Goal: Information Seeking & Learning: Understand process/instructions

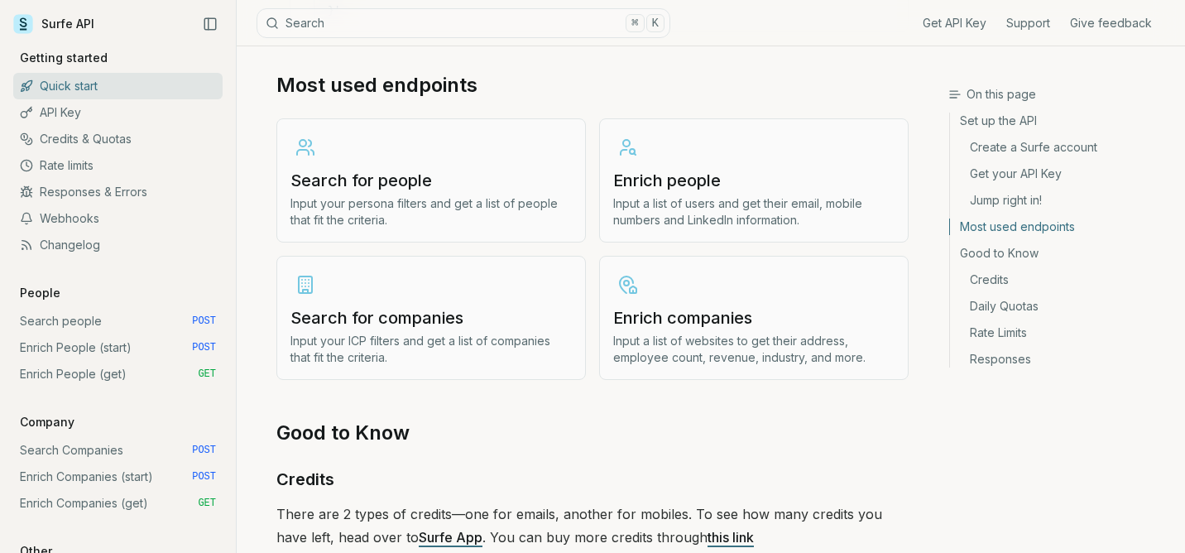
scroll to position [1975, 0]
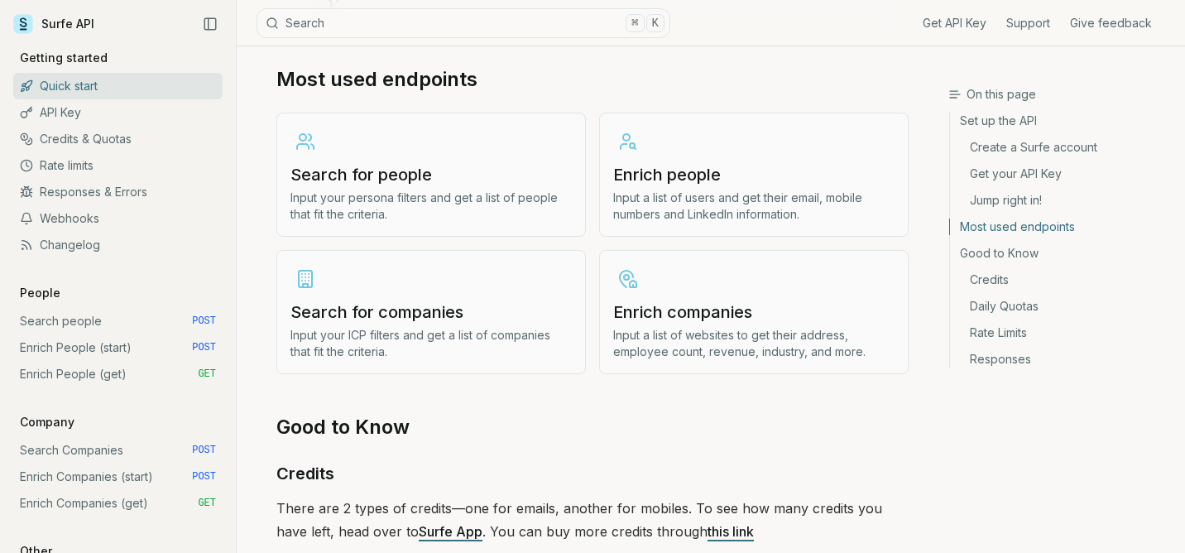
click at [689, 163] on h3 "Enrich people" at bounding box center [753, 174] width 281 height 23
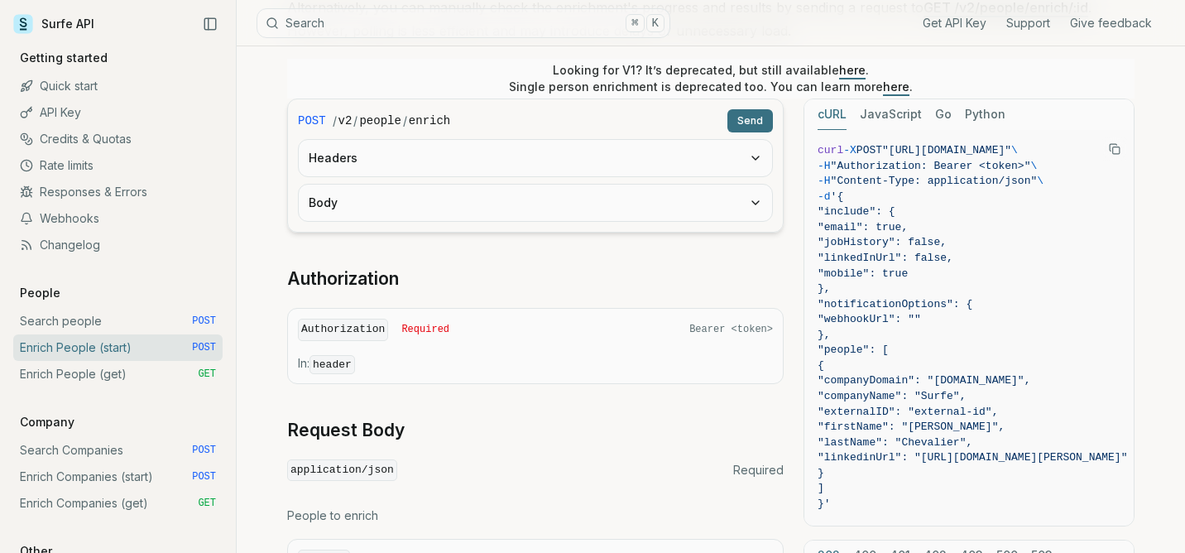
scroll to position [344, 0]
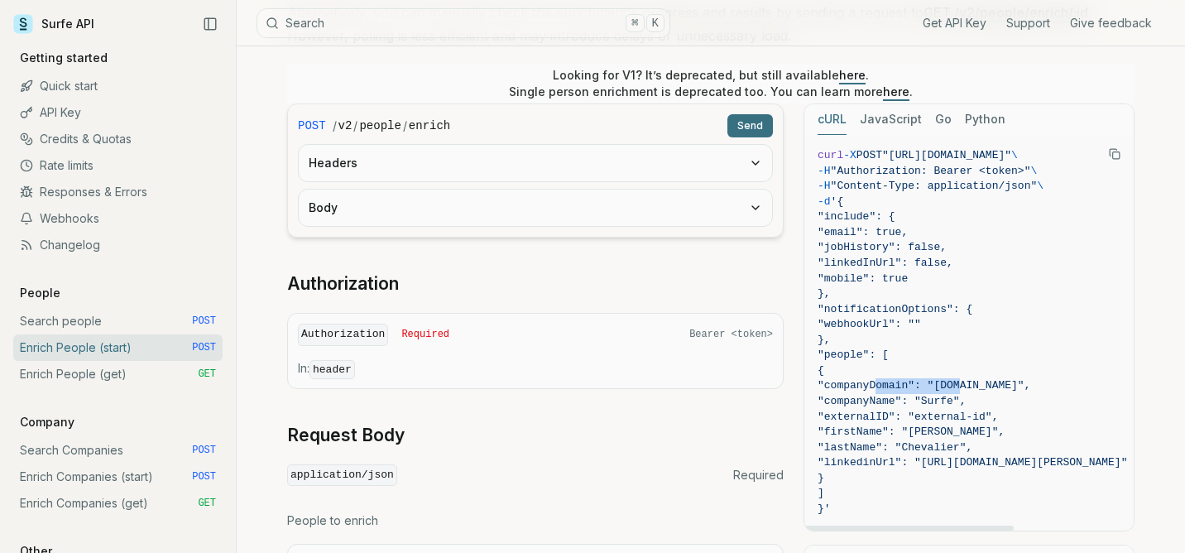
drag, startPoint x: 958, startPoint y: 386, endPoint x: 877, endPoint y: 387, distance: 81.1
click at [877, 387] on span ""companyDomain": "[DOMAIN_NAME]"," at bounding box center [924, 385] width 213 height 12
copy span "companyDomain"
drag, startPoint x: 947, startPoint y: 400, endPoint x: 876, endPoint y: 401, distance: 70.3
click at [876, 401] on span ""companyName": "Surfe"," at bounding box center [892, 401] width 148 height 12
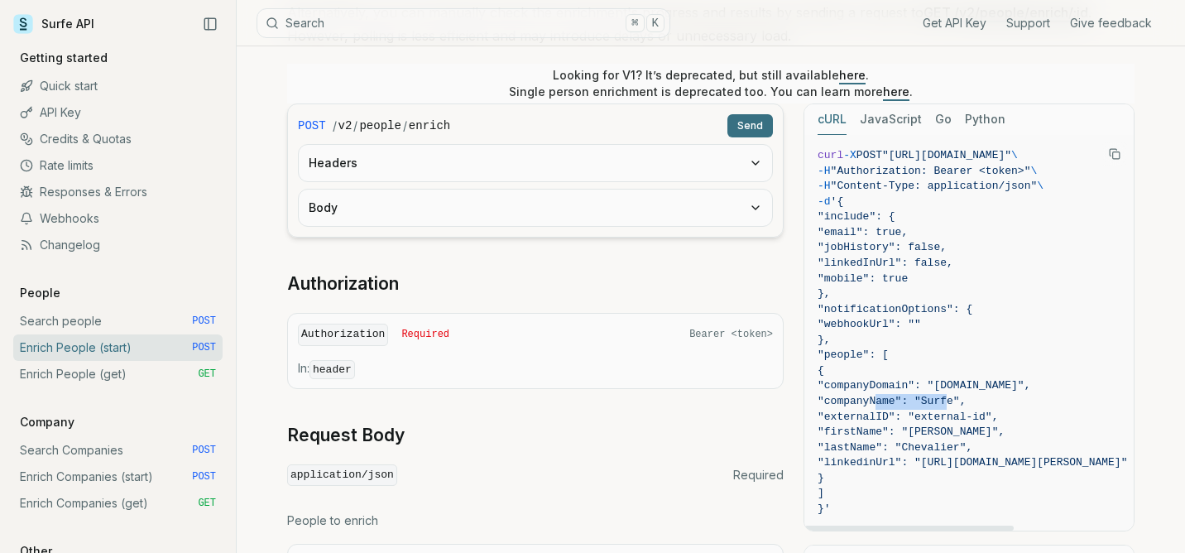
copy span "companyName"
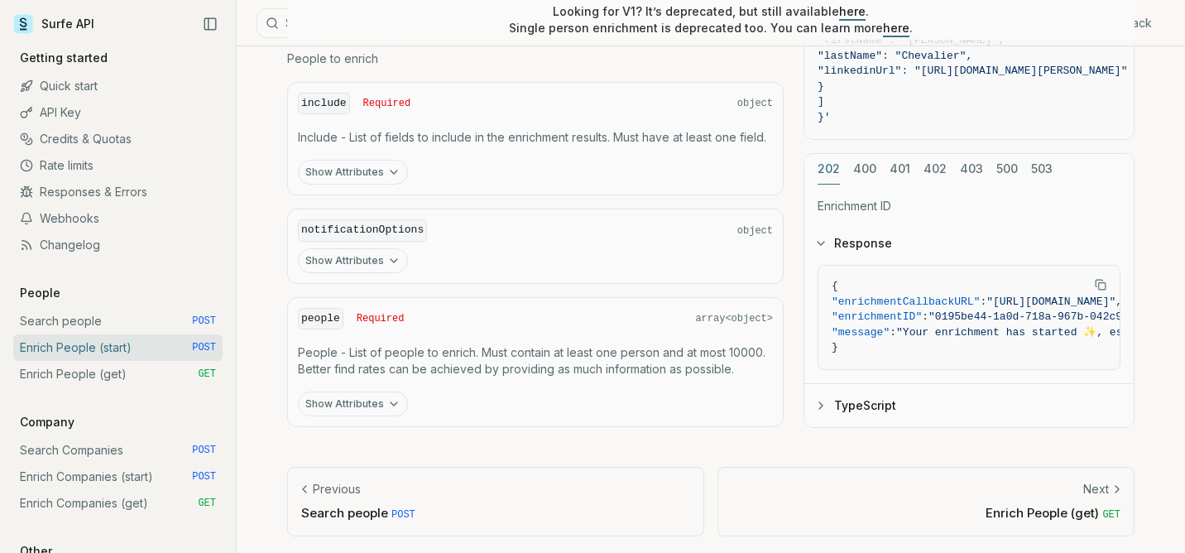
scroll to position [338, 0]
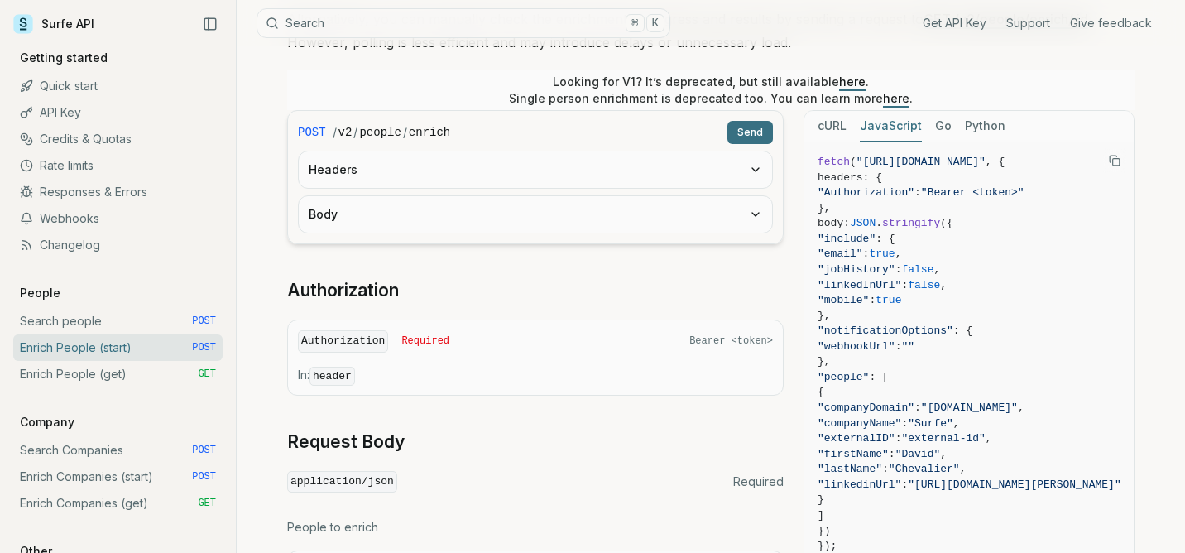
click at [894, 127] on button "JavaScript" at bounding box center [891, 126] width 62 height 31
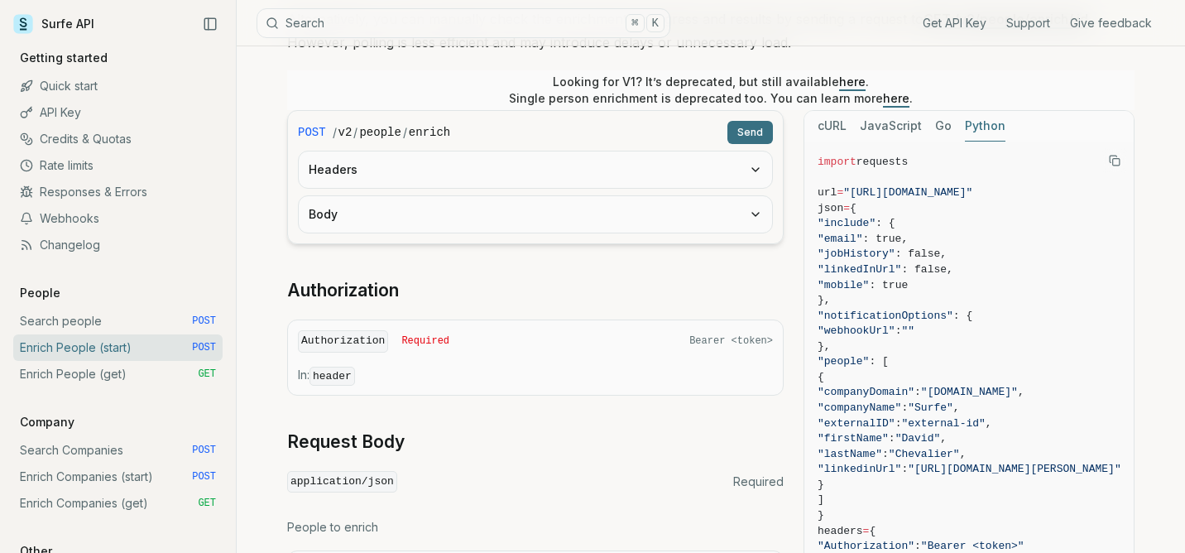
click at [981, 122] on button "Python" at bounding box center [985, 126] width 41 height 31
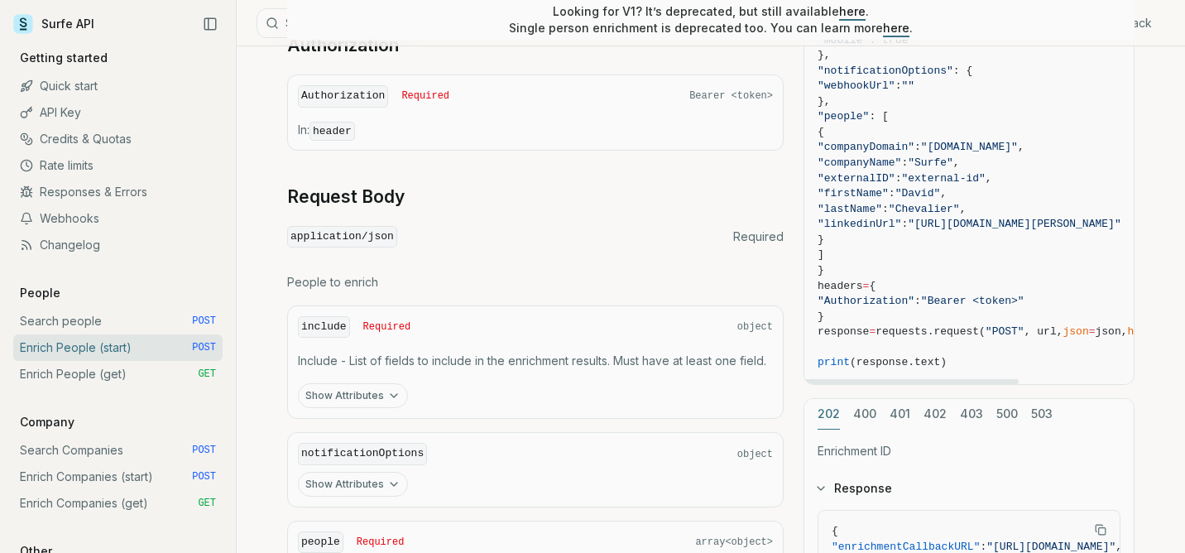
scroll to position [580, 0]
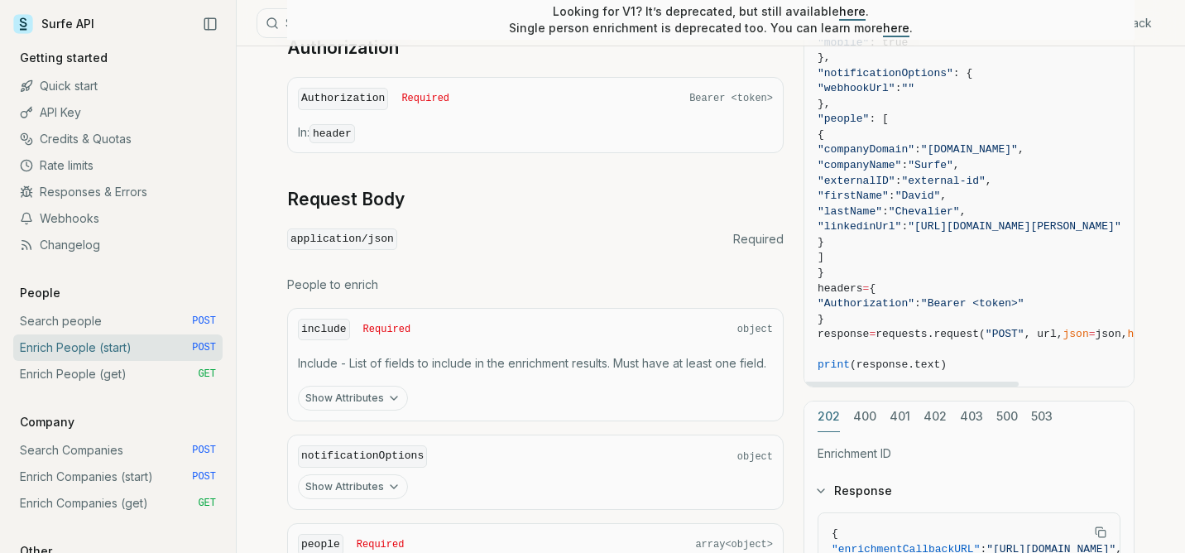
drag, startPoint x: 926, startPoint y: 181, endPoint x: 864, endPoint y: 181, distance: 62.1
click at [864, 181] on span ""externalID"" at bounding box center [857, 181] width 78 height 12
copy span "externalID"
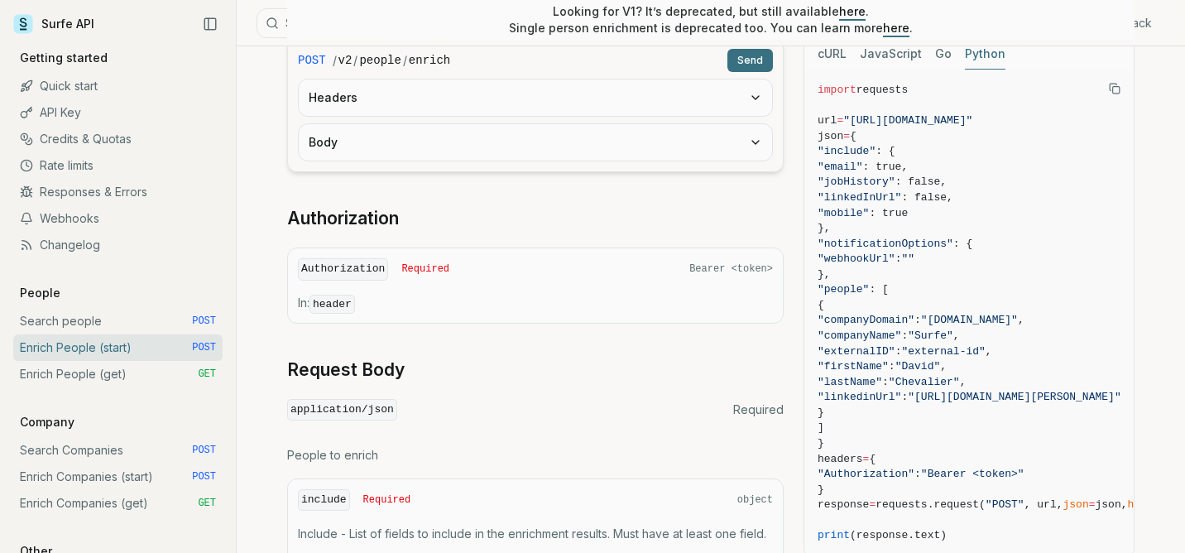
scroll to position [408, 0]
click at [919, 242] on span ""notificationOptions"" at bounding box center [886, 245] width 136 height 12
click at [937, 161] on span ""email" : true," at bounding box center [1024, 169] width 413 height 16
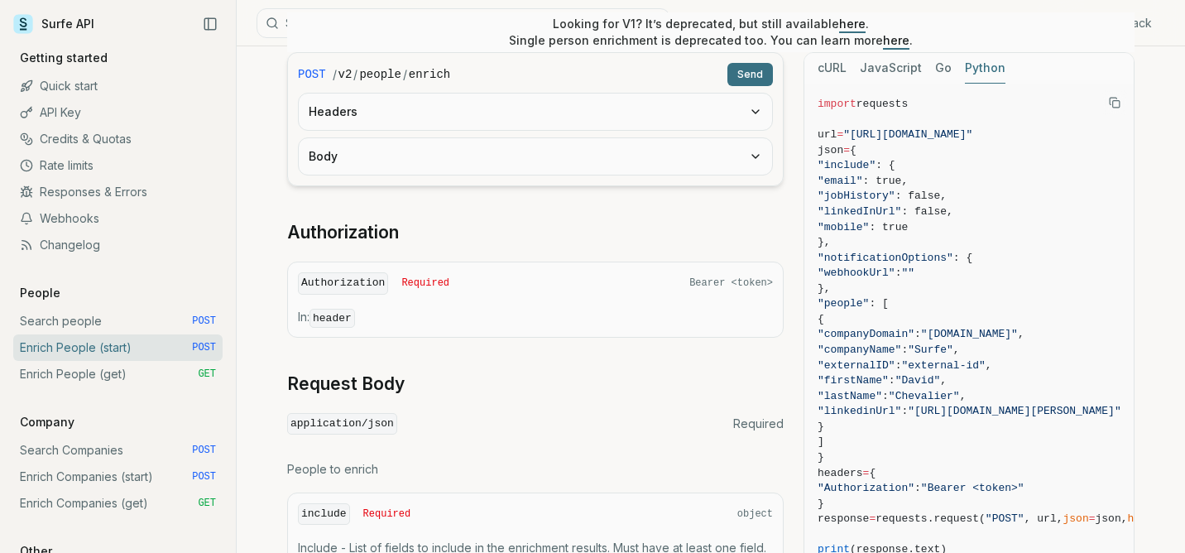
scroll to position [398, 0]
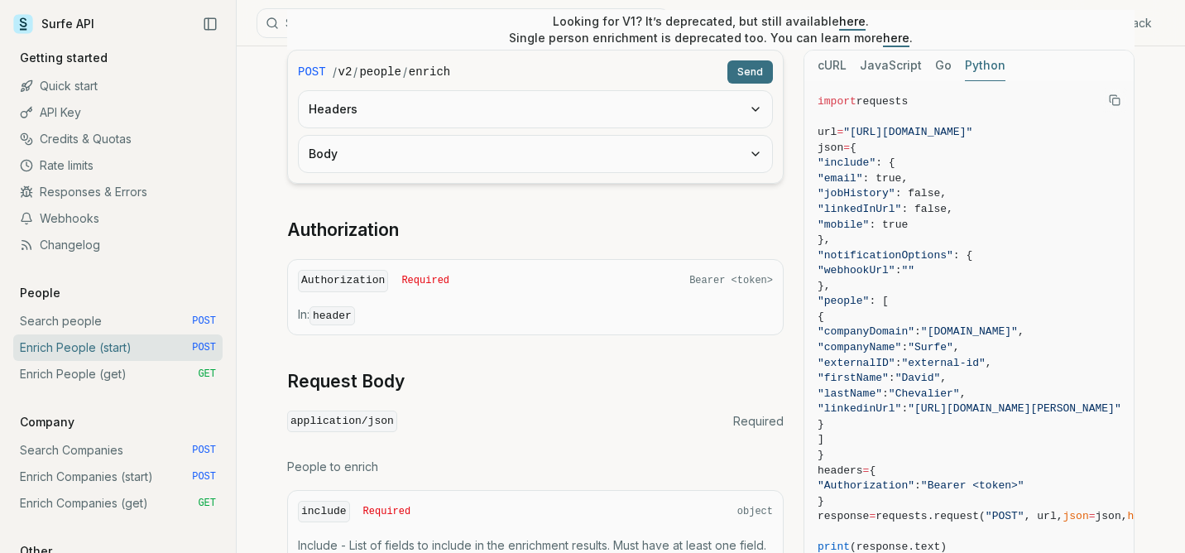
drag, startPoint x: 830, startPoint y: 303, endPoint x: 873, endPoint y: 426, distance: 130.6
click at [874, 427] on code "import requests url = "[URL][DOMAIN_NAME]" json = { "include" : { "email" : tru…" at bounding box center [1024, 324] width 413 height 461
copy code ""people" : [ { "companyDomain" : "[DOMAIN_NAME]" , "companyName" : "Surfe" , "e…"
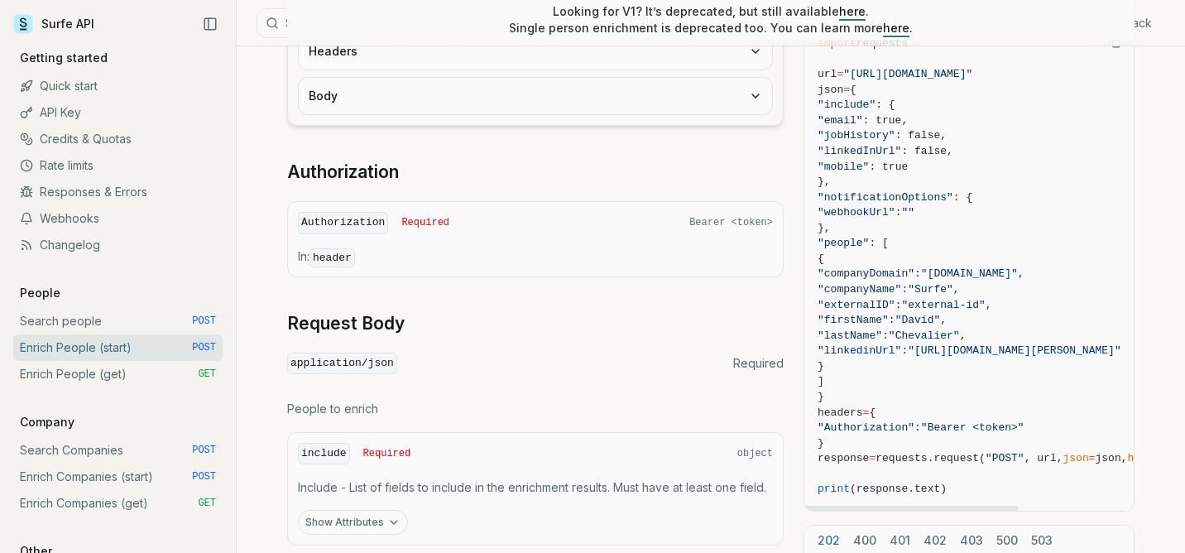
scroll to position [460, 0]
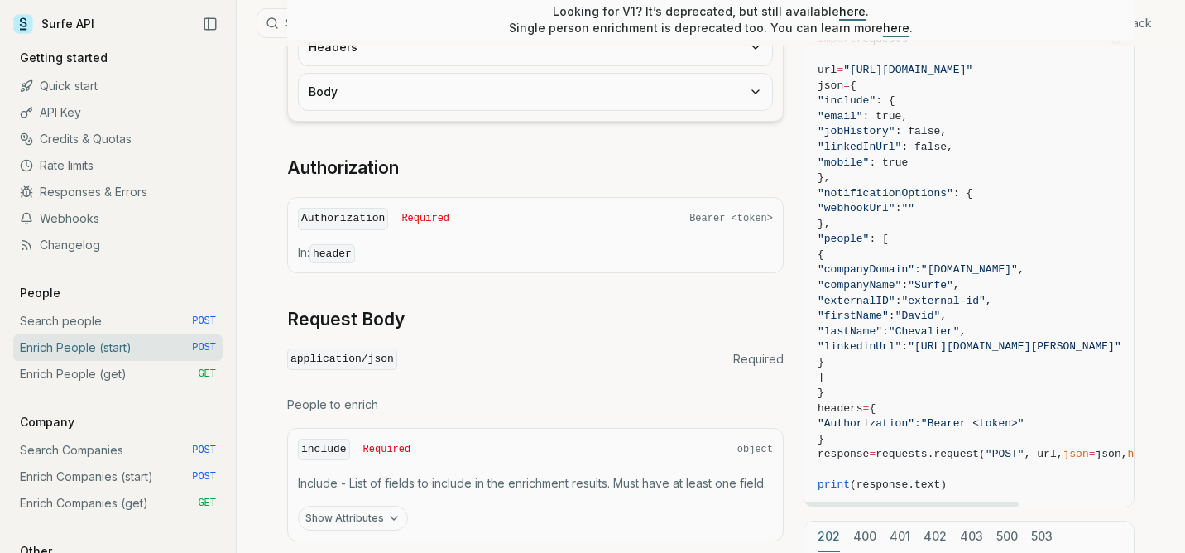
click at [914, 272] on span ""companyDomain"" at bounding box center [866, 269] width 97 height 12
click at [882, 329] on span ""lastName"" at bounding box center [850, 331] width 65 height 12
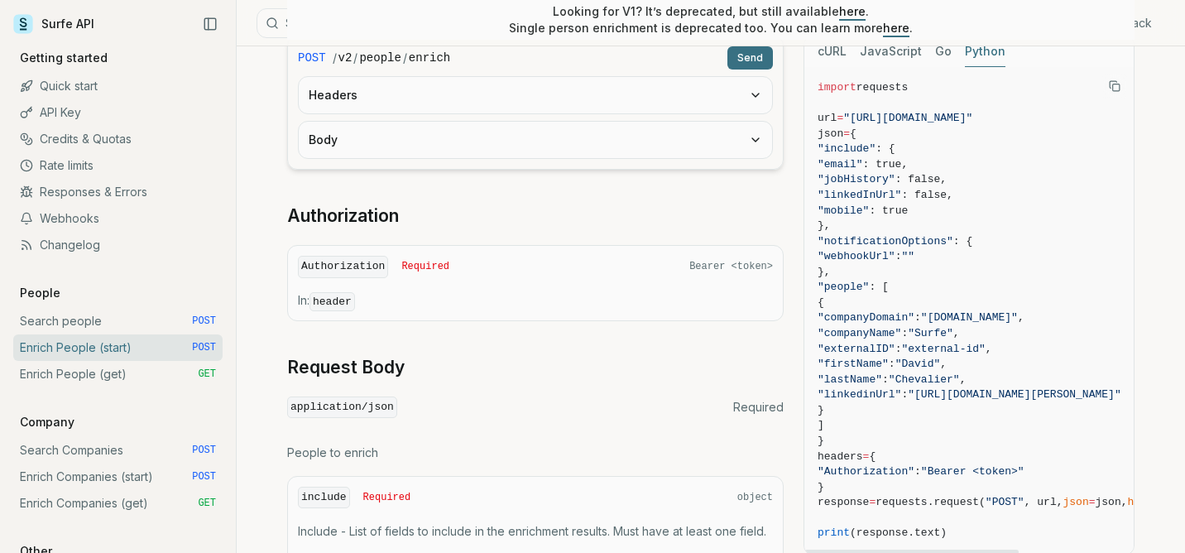
scroll to position [427, 0]
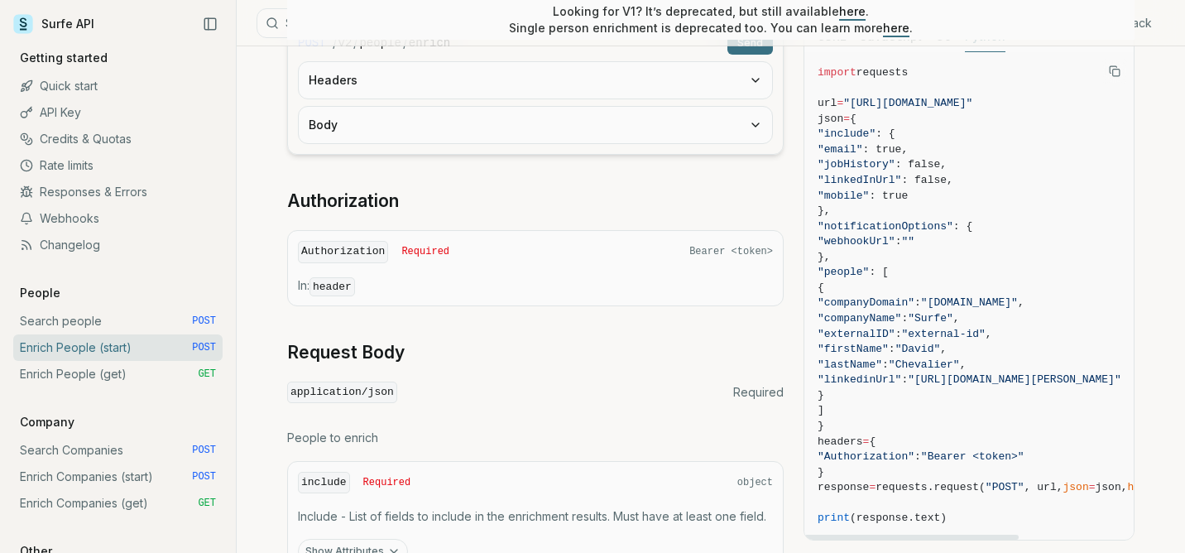
click at [901, 314] on span ""companyName"" at bounding box center [860, 318] width 84 height 12
click at [889, 350] on span ""firstName"" at bounding box center [853, 349] width 71 height 12
copy span "firstName"
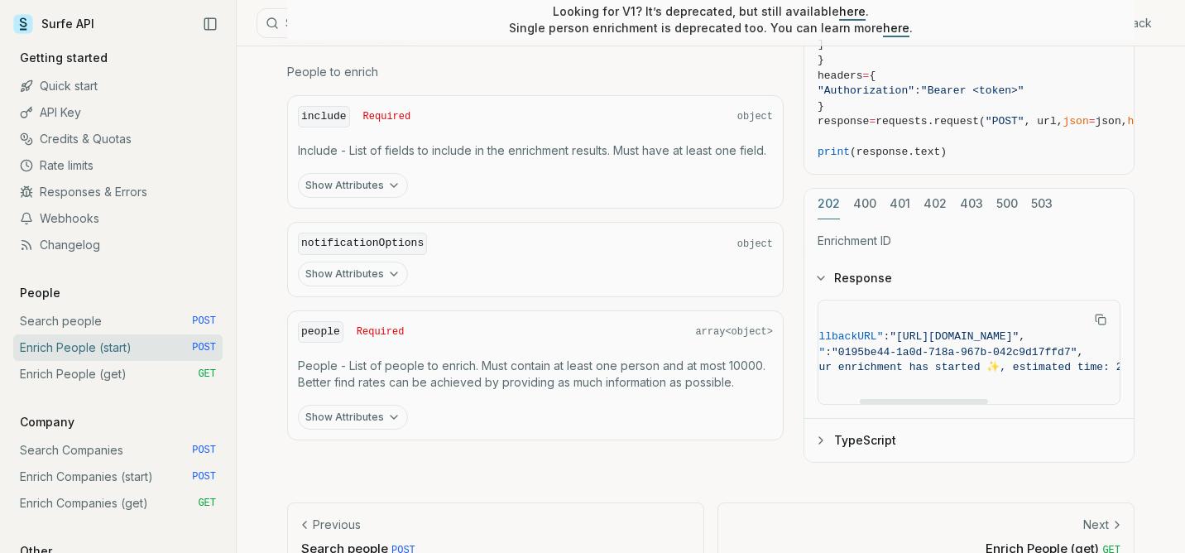
scroll to position [794, 0]
click at [521, 364] on p "People - List of people to enrich. Must contain at least one person and at most…" at bounding box center [535, 373] width 475 height 33
click at [377, 416] on button "Show Attributes" at bounding box center [353, 416] width 110 height 25
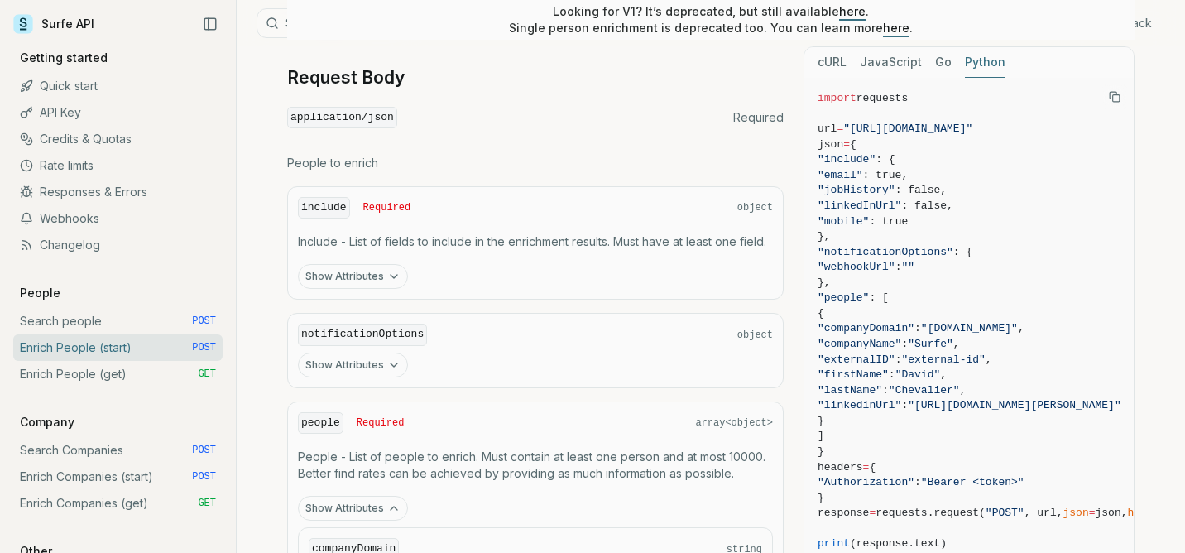
scroll to position [706, 0]
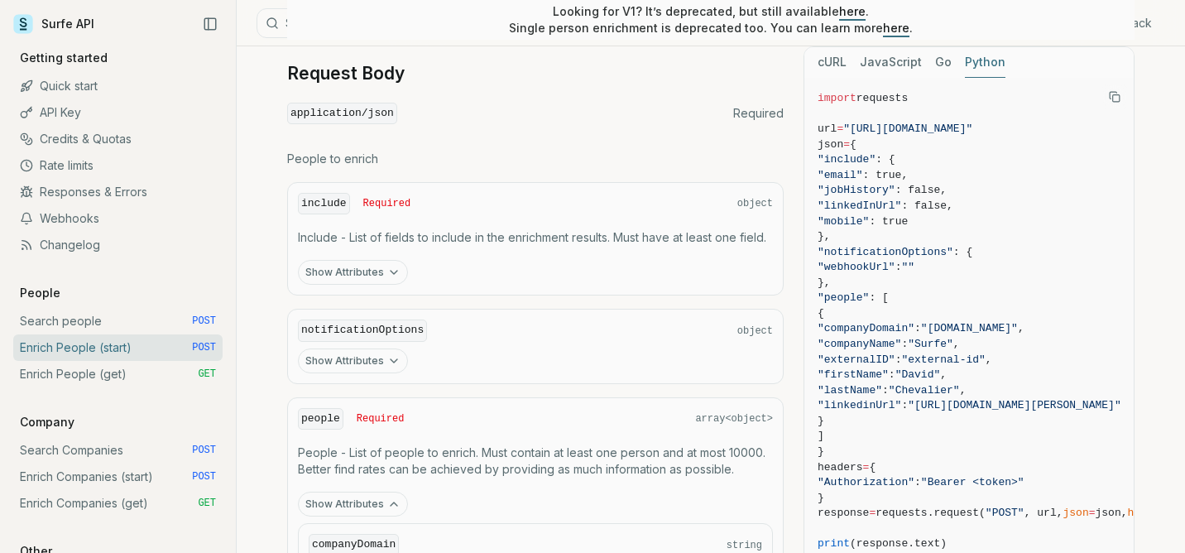
click at [387, 266] on icon "button" at bounding box center [393, 272] width 13 height 13
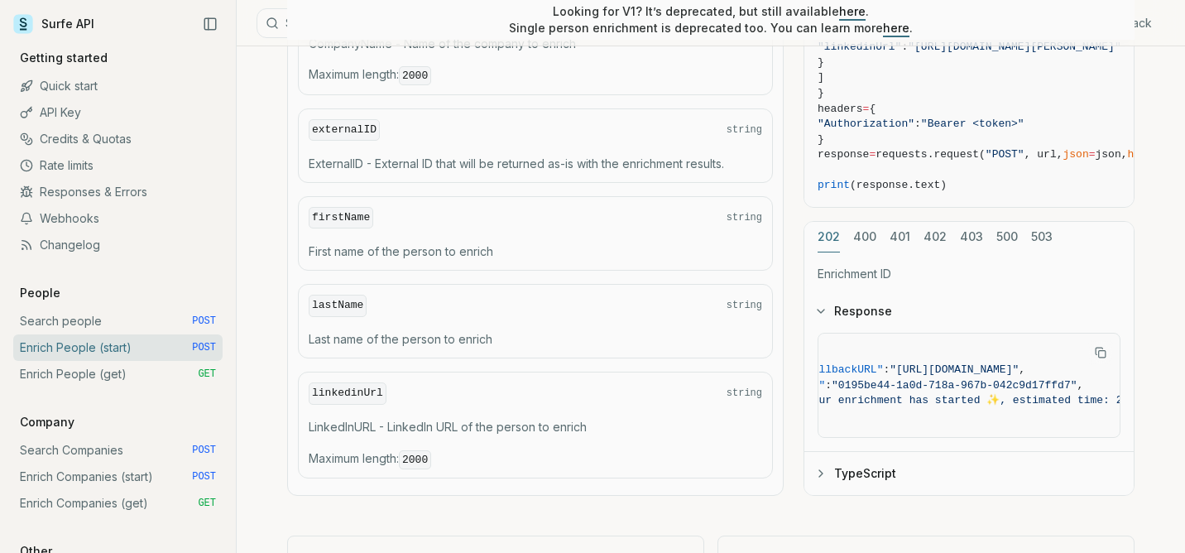
scroll to position [1871, 0]
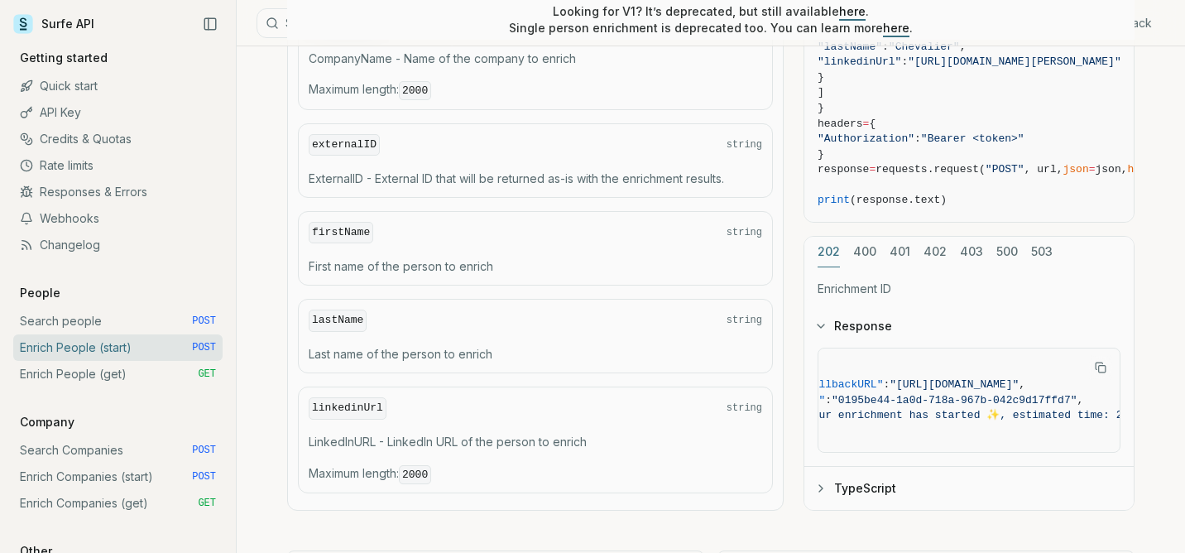
click at [640, 170] on p "ExternalID - External ID that will be returned as-is with the enrichment result…" at bounding box center [535, 178] width 453 height 17
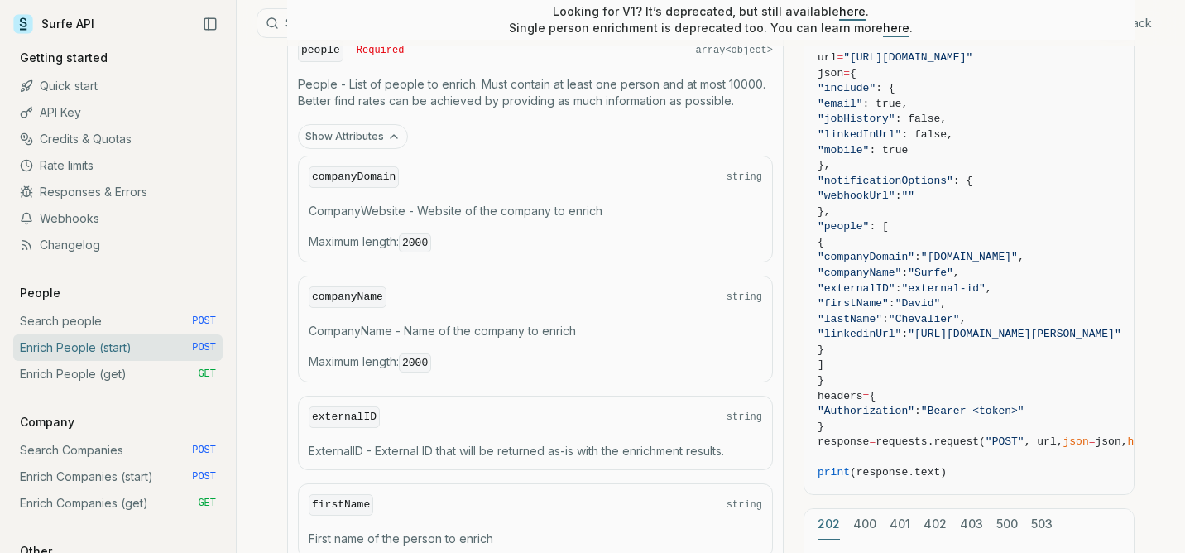
scroll to position [1522, 0]
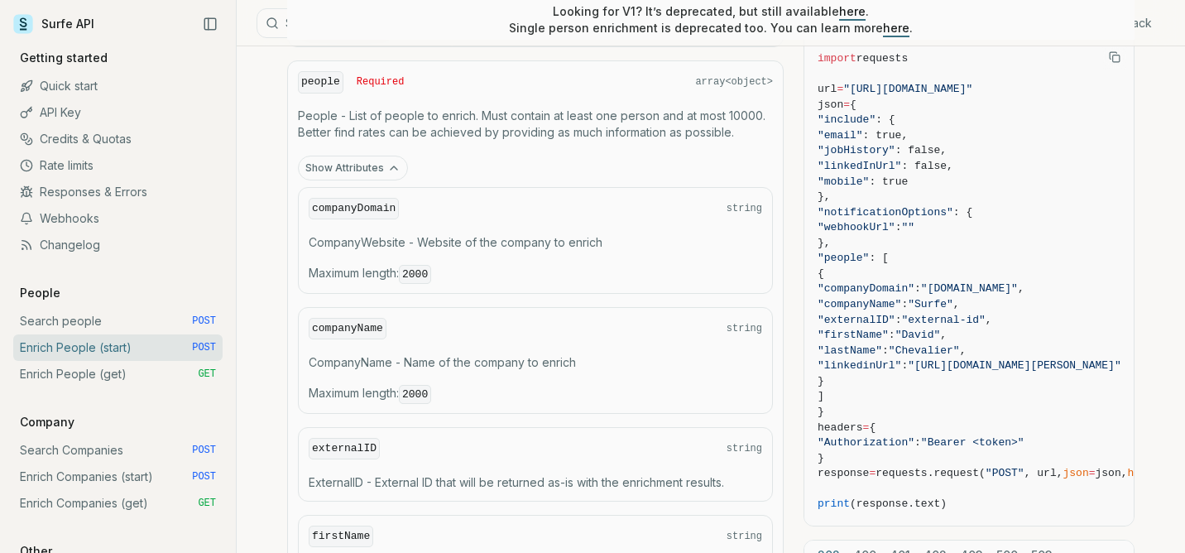
click at [392, 161] on icon "button" at bounding box center [393, 167] width 13 height 13
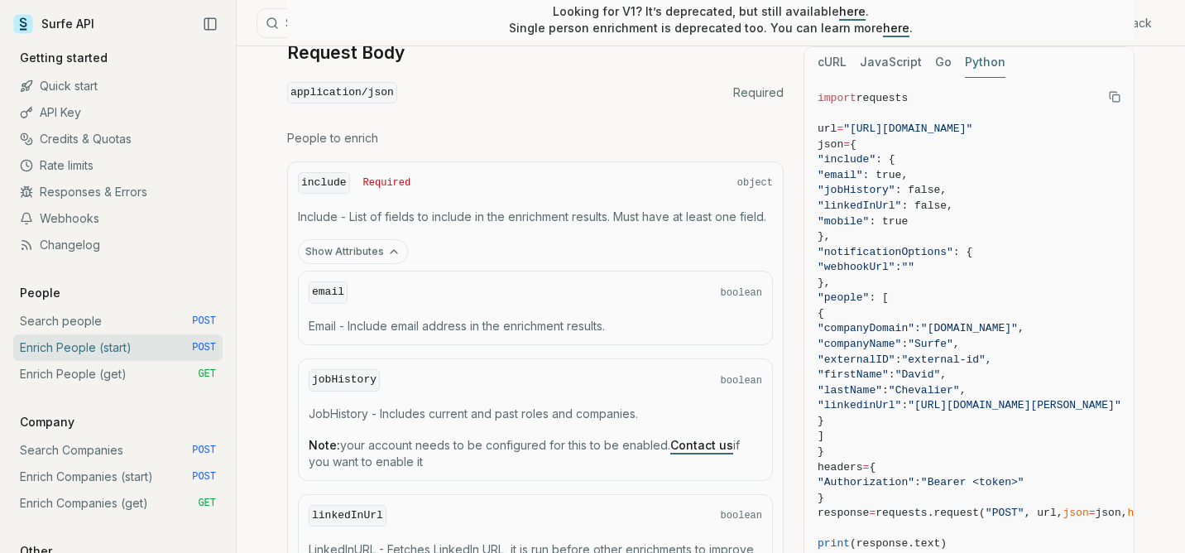
scroll to position [727, 0]
click at [380, 246] on button "Show Attributes" at bounding box center [353, 250] width 110 height 25
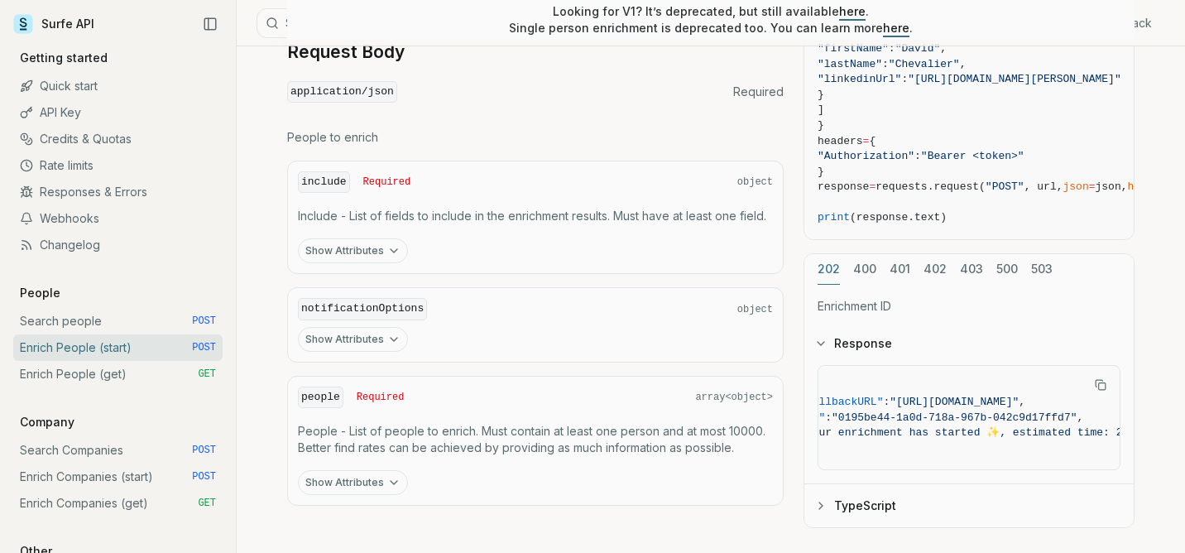
click at [380, 246] on button "Show Attributes" at bounding box center [353, 250] width 110 height 25
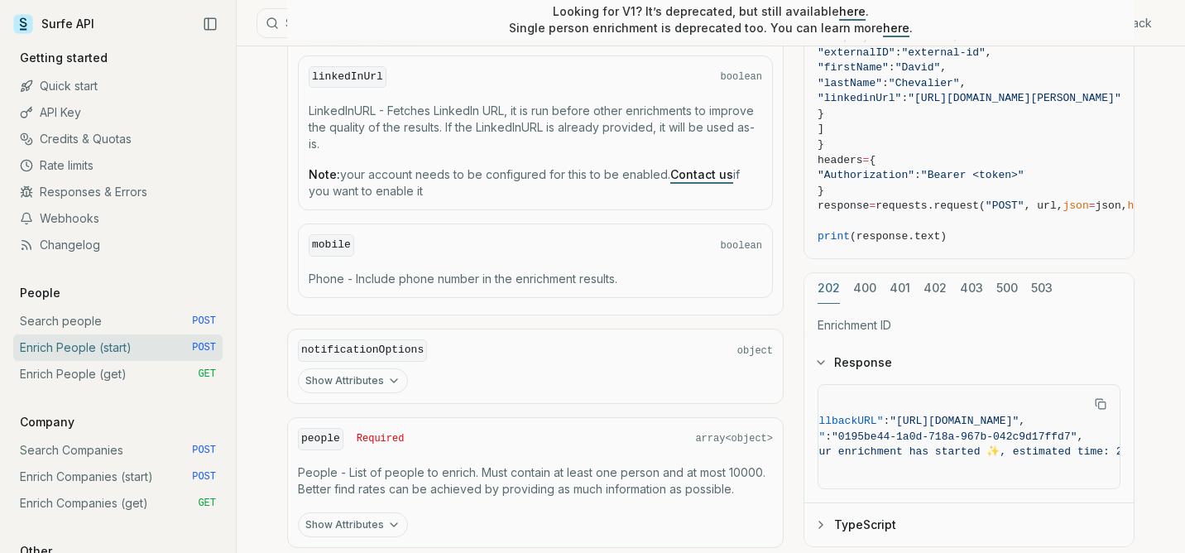
scroll to position [1285, 0]
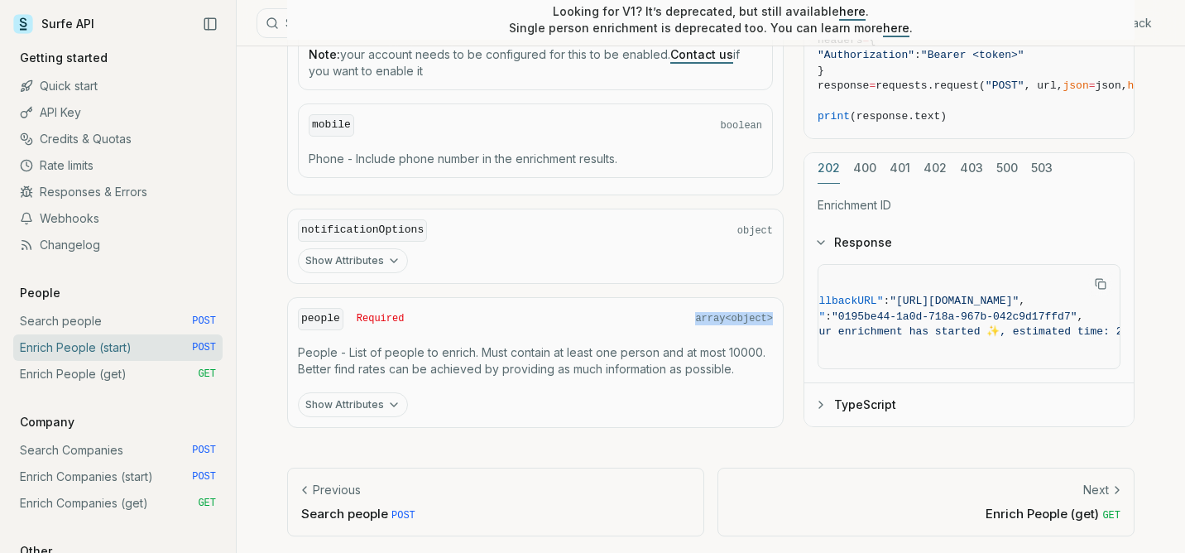
drag, startPoint x: 693, startPoint y: 313, endPoint x: 776, endPoint y: 314, distance: 83.6
click at [776, 314] on div "people Required array<object> People - List of people to enrich. Must contain a…" at bounding box center [535, 362] width 497 height 131
copy span "array<object>"
